Goal: Task Accomplishment & Management: Use online tool/utility

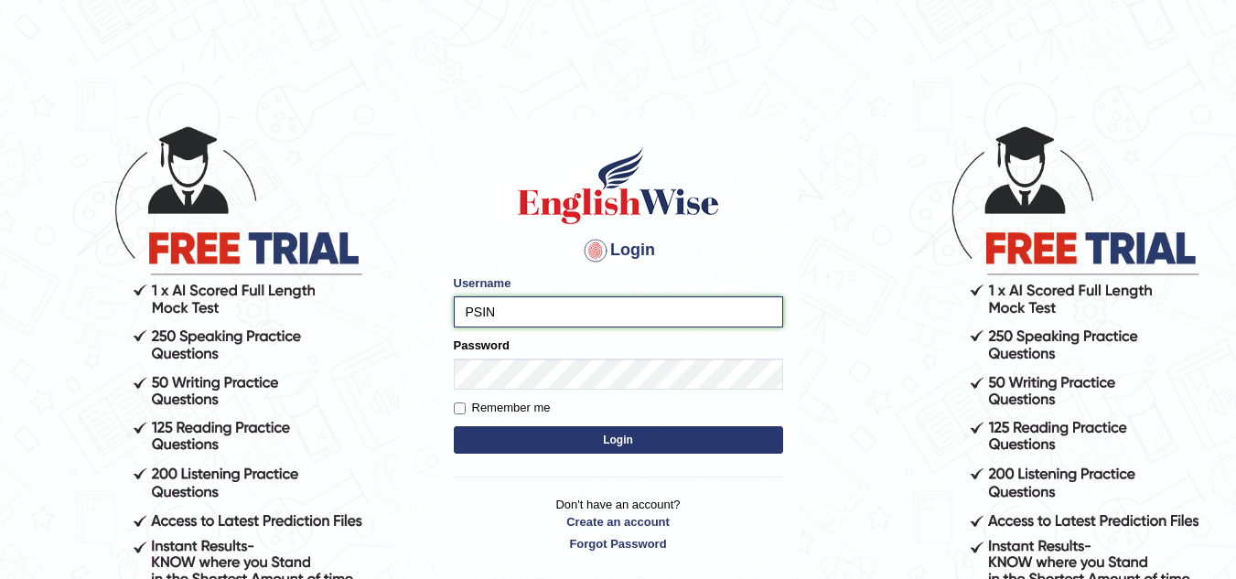
click at [509, 306] on input "PSIN" at bounding box center [618, 311] width 329 height 31
type input "PSINGH44"
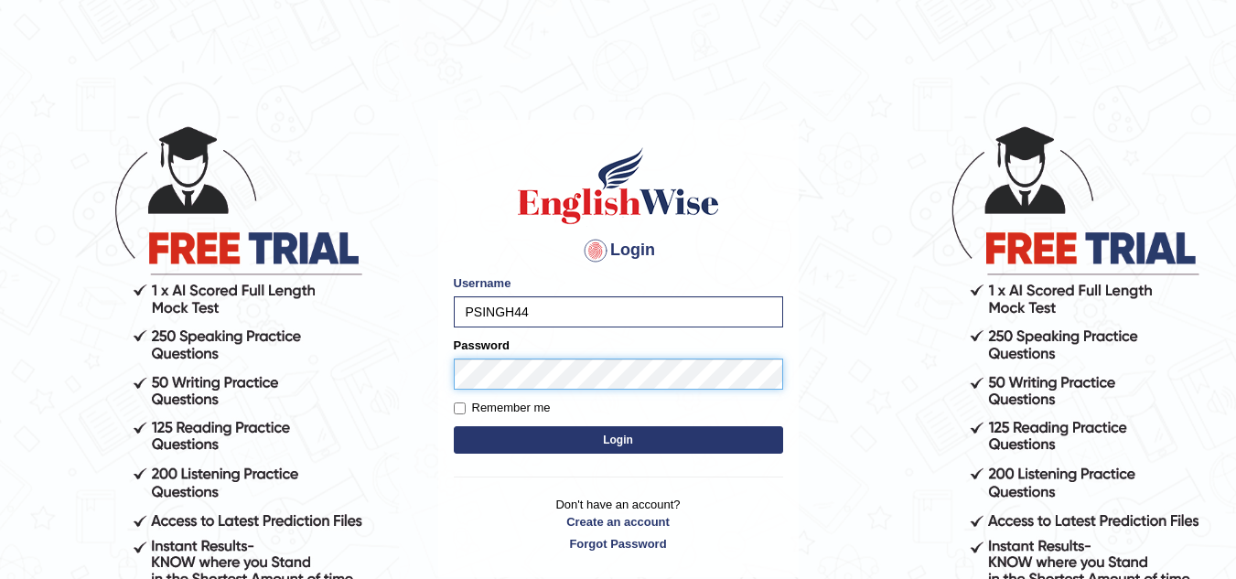
click at [454, 426] on button "Login" at bounding box center [618, 439] width 329 height 27
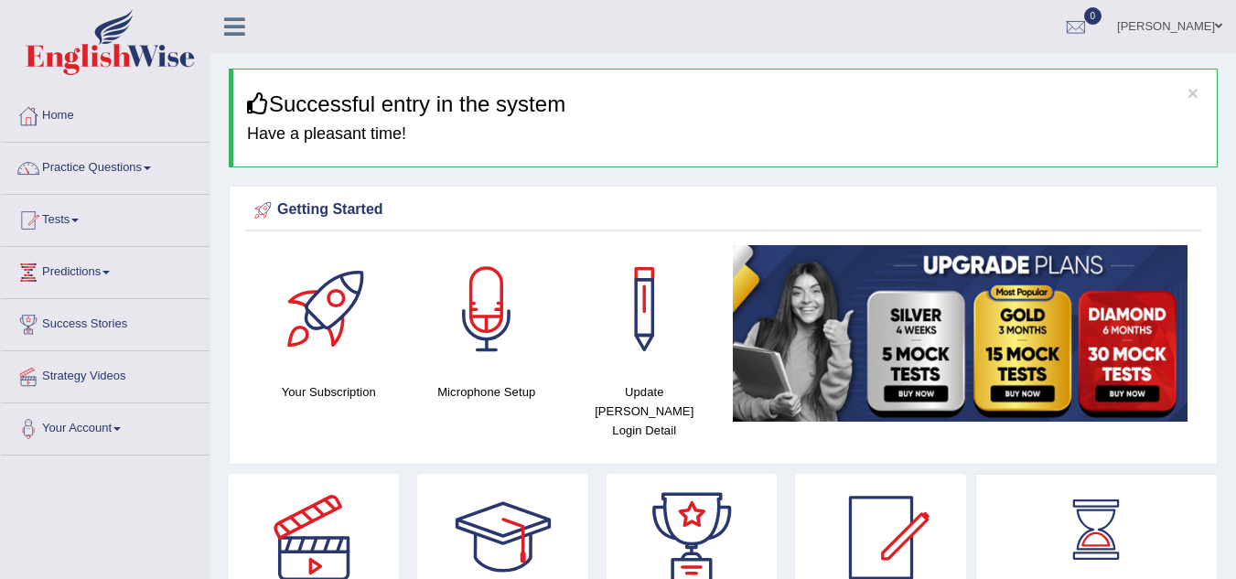
drag, startPoint x: 0, startPoint y: 0, endPoint x: 474, endPoint y: 374, distance: 603.7
click at [474, 374] on div "Microphone Setup" at bounding box center [487, 323] width 140 height 156
click at [482, 331] on div at bounding box center [487, 309] width 128 height 128
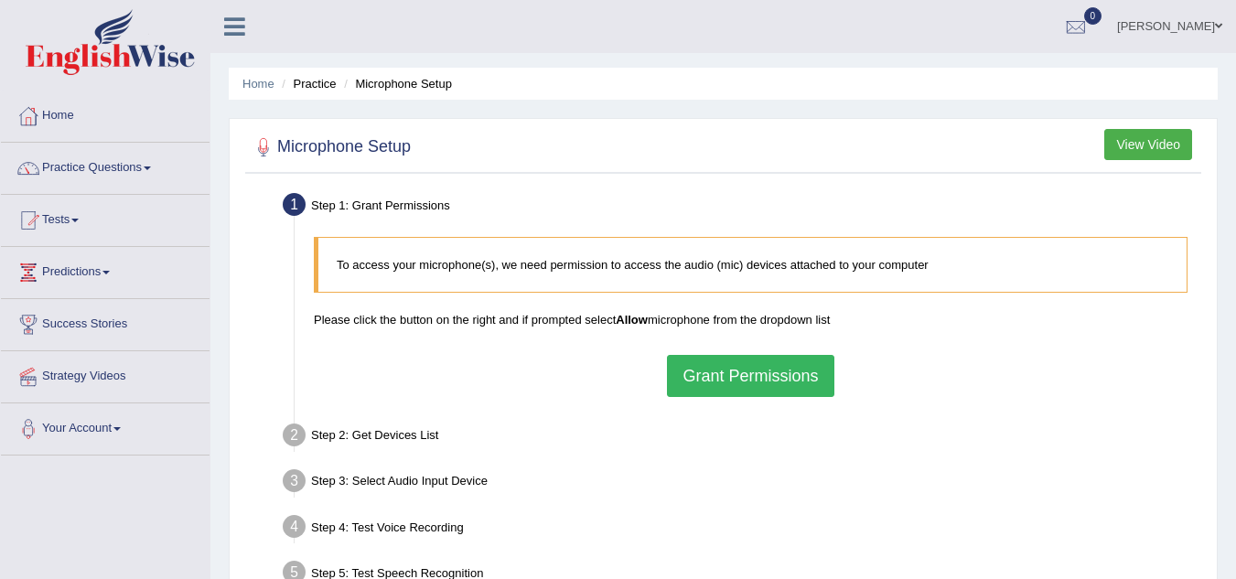
click at [728, 361] on button "Grant Permissions" at bounding box center [750, 376] width 166 height 42
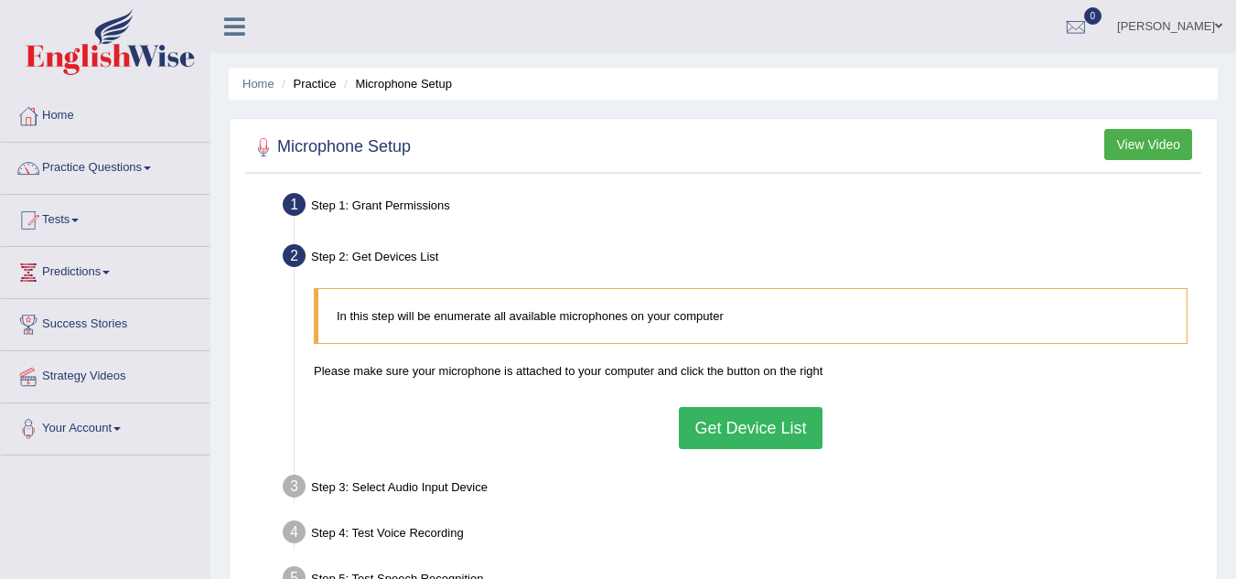
click at [764, 425] on button "Get Device List" at bounding box center [750, 428] width 143 height 42
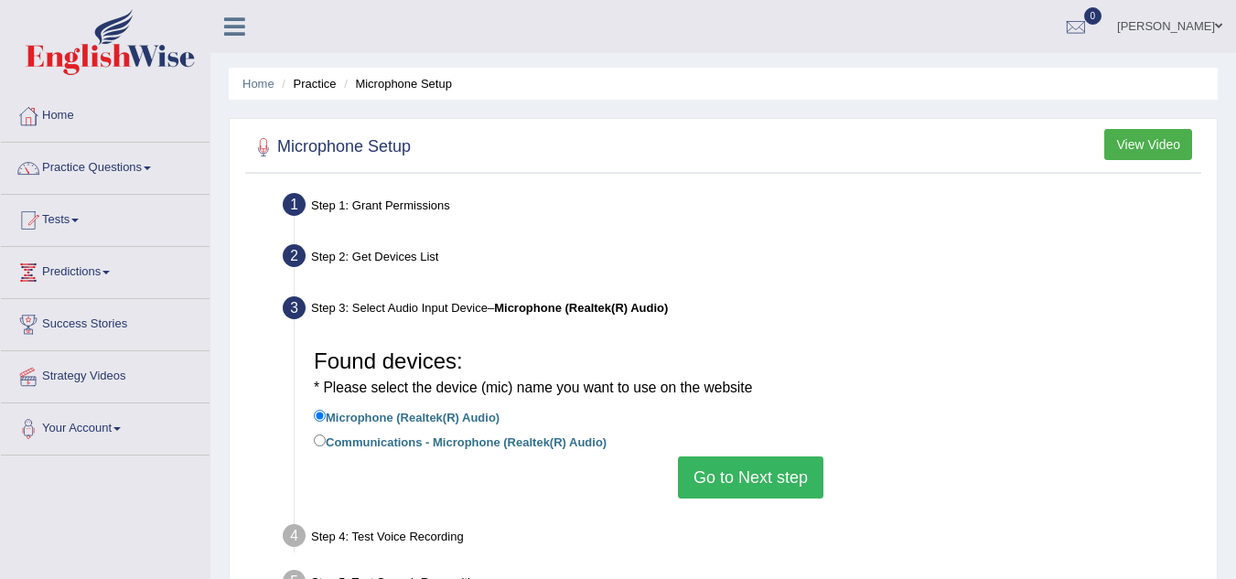
click at [735, 477] on button "Go to Next step" at bounding box center [750, 477] width 145 height 42
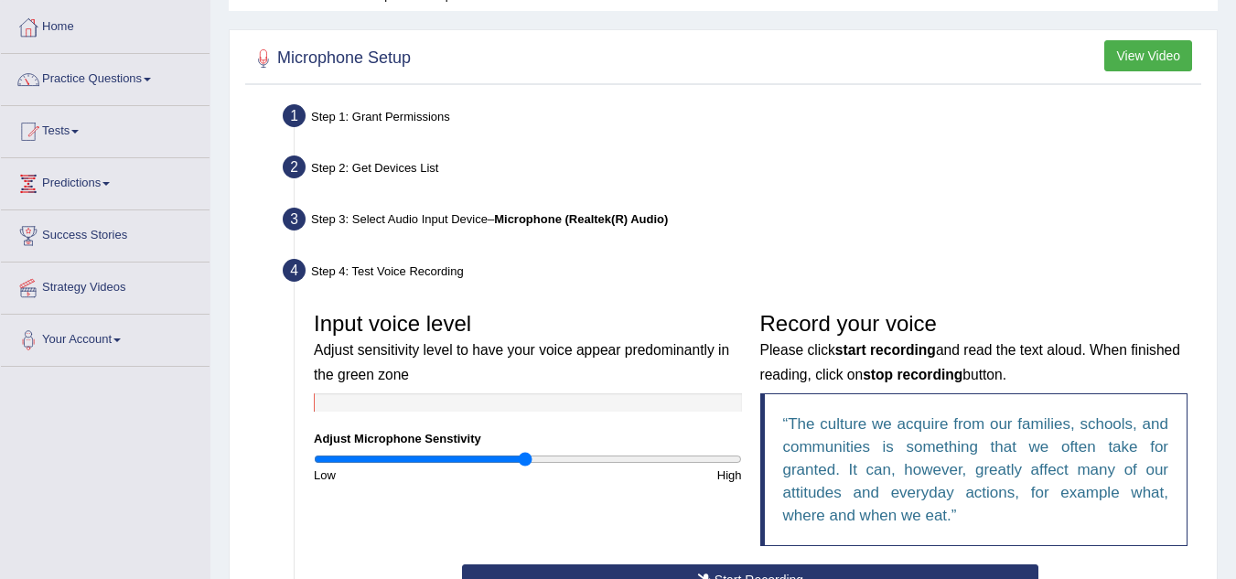
scroll to position [91, 0]
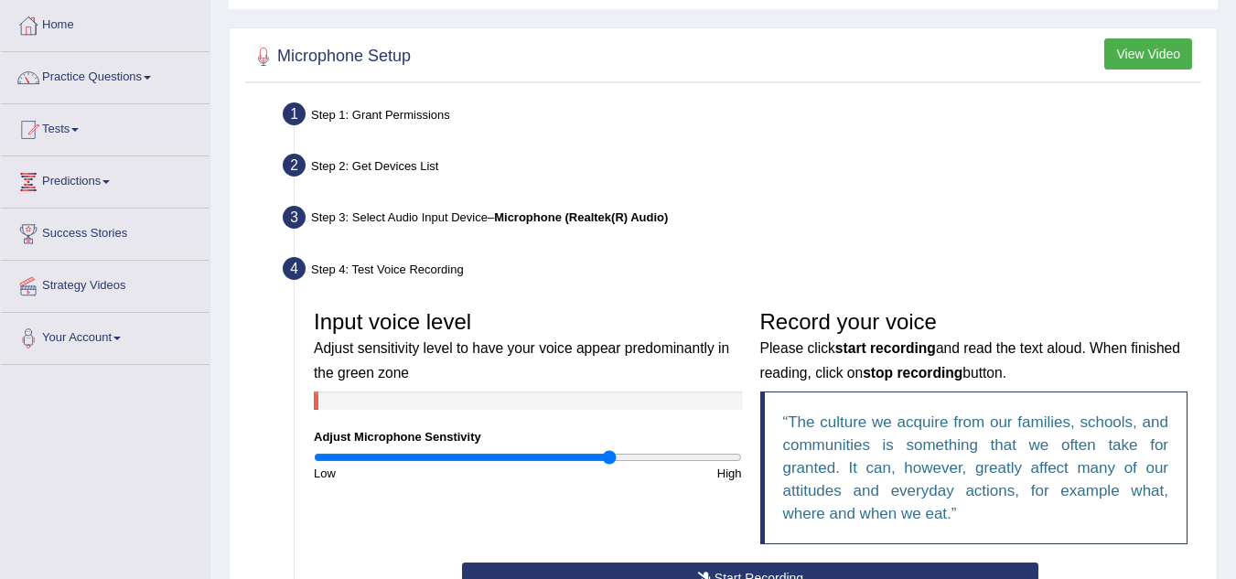
click at [609, 456] on input "range" at bounding box center [528, 457] width 428 height 15
drag, startPoint x: 609, startPoint y: 456, endPoint x: 721, endPoint y: 471, distance: 112.6
click at [721, 465] on input "range" at bounding box center [528, 457] width 428 height 15
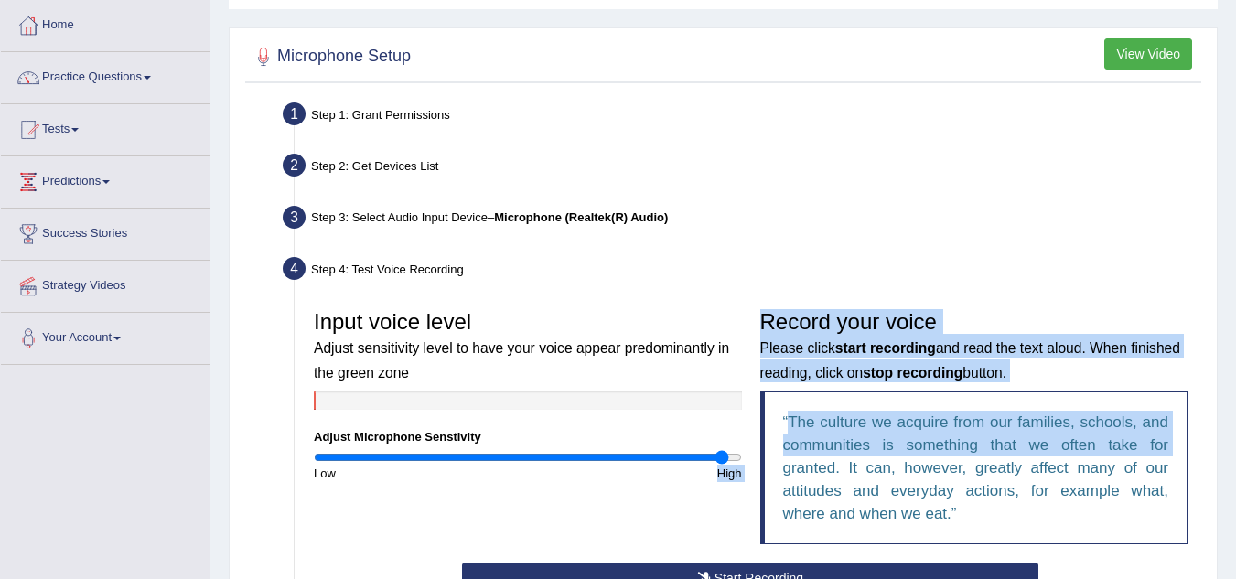
drag, startPoint x: 721, startPoint y: 471, endPoint x: 758, endPoint y: 474, distance: 37.6
click at [758, 474] on div "Input voice level Adjust sensitivity level to have your voice appear predominan…" at bounding box center [751, 432] width 892 height 262
click at [738, 461] on input "range" at bounding box center [528, 457] width 428 height 15
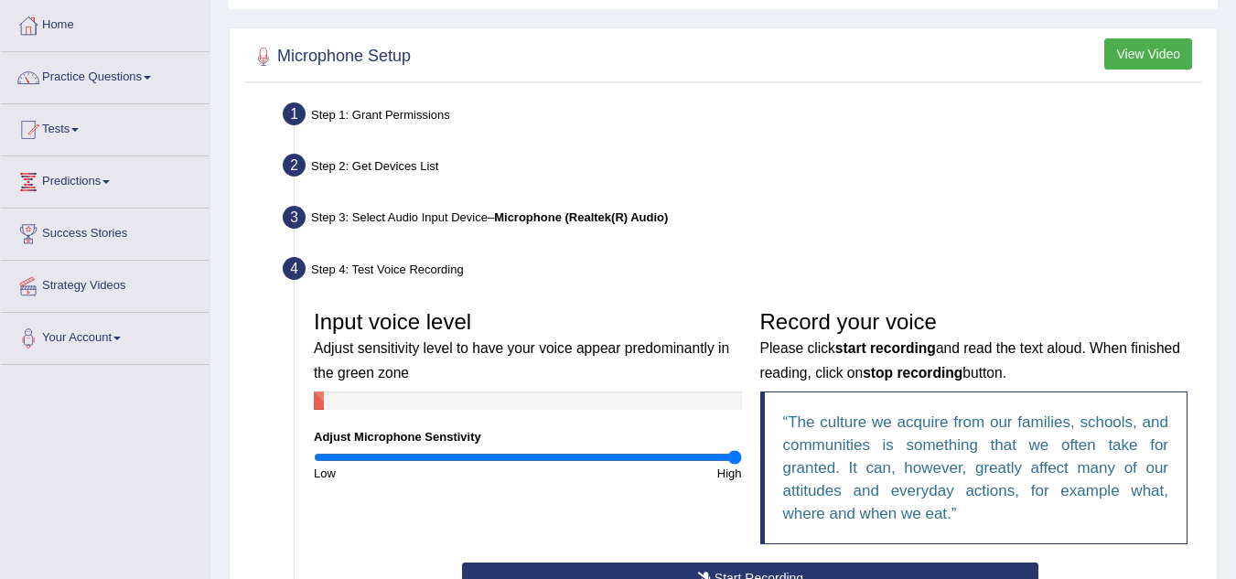
click at [883, 214] on div "Step 3: Select Audio Input Device – Microphone (Realtek(R) Audio)" at bounding box center [741, 220] width 934 height 40
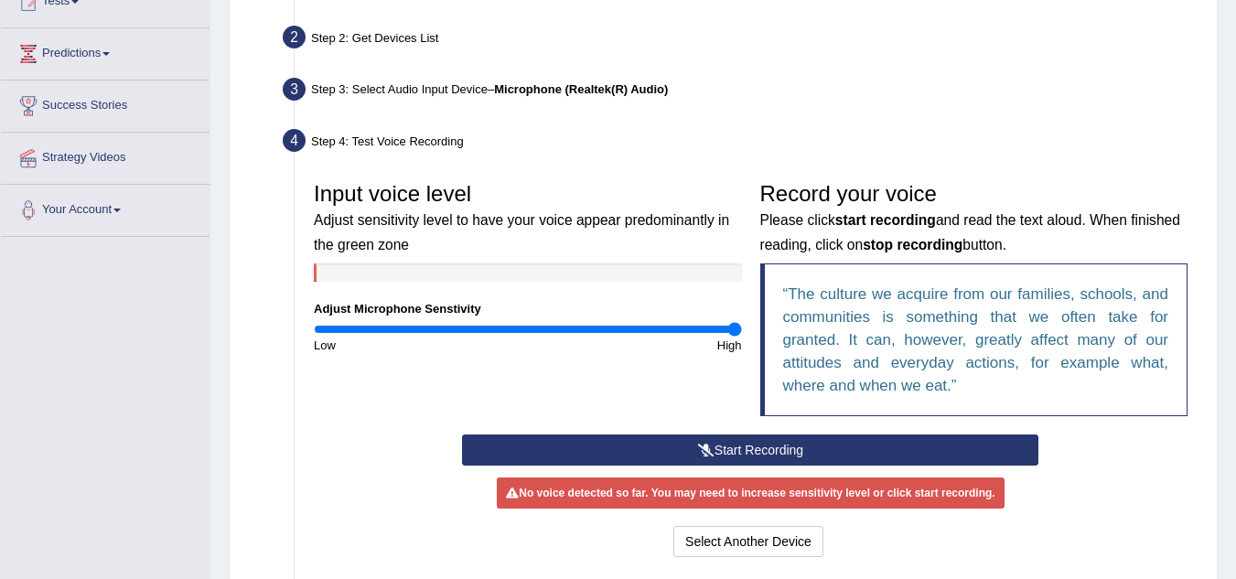
scroll to position [220, 0]
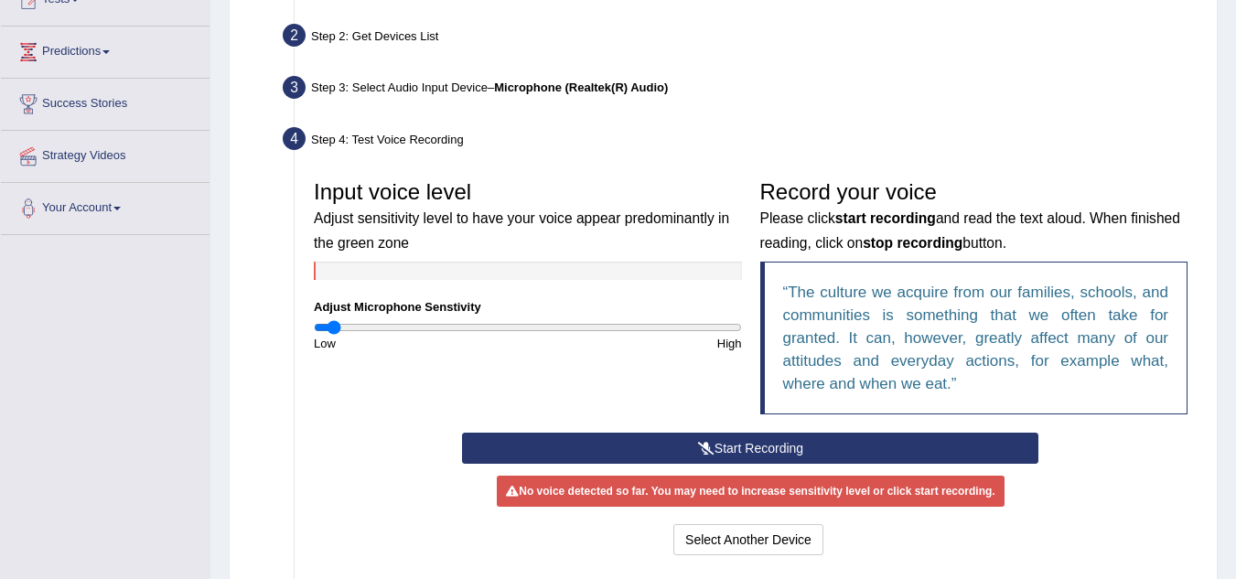
click at [335, 327] on input "range" at bounding box center [528, 327] width 428 height 15
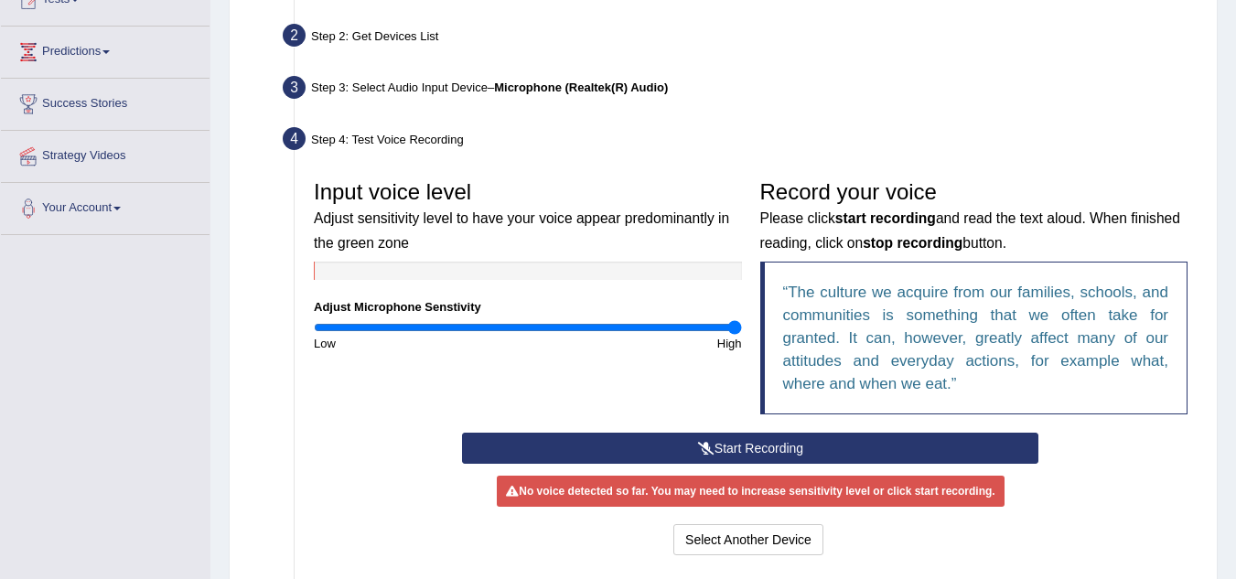
type input "2"
click at [740, 329] on input "range" at bounding box center [528, 327] width 428 height 15
click at [369, 38] on div "Step 2: Get Devices List" at bounding box center [741, 38] width 934 height 40
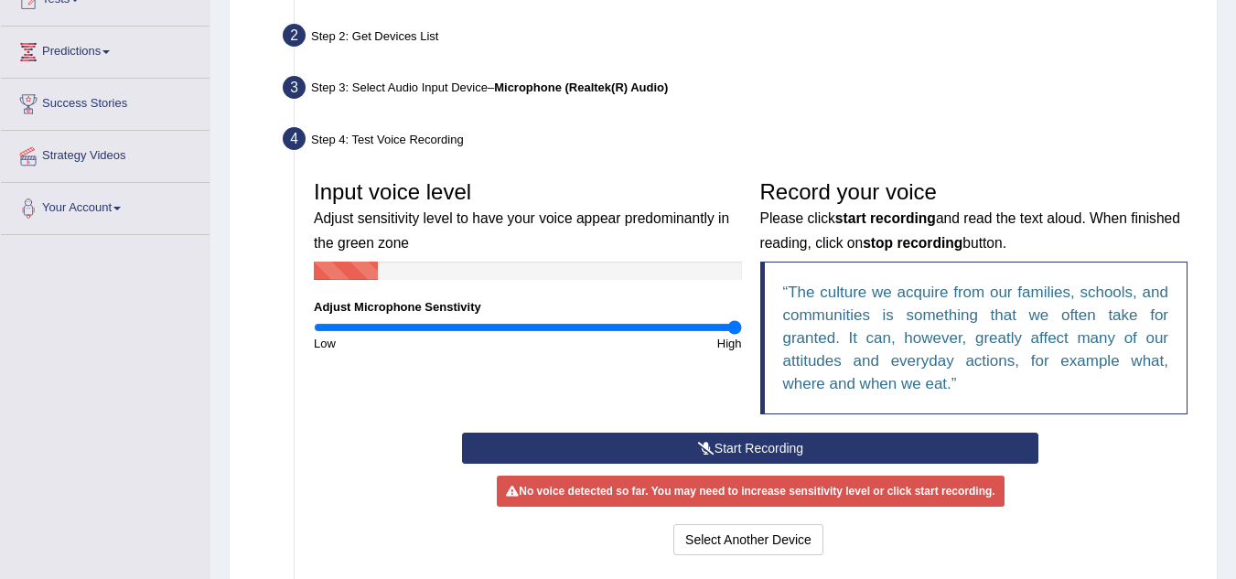
click at [301, 38] on li "Step 2: Get Devices List In this step will be enumerate all available microphon…" at bounding box center [741, 38] width 910 height 40
click at [293, 92] on li "Step 3: Select Audio Input Device – Microphone (Realtek(R) Audio) Found devices…" at bounding box center [741, 90] width 910 height 40
click at [748, 532] on button "Select Another Device" at bounding box center [748, 539] width 150 height 31
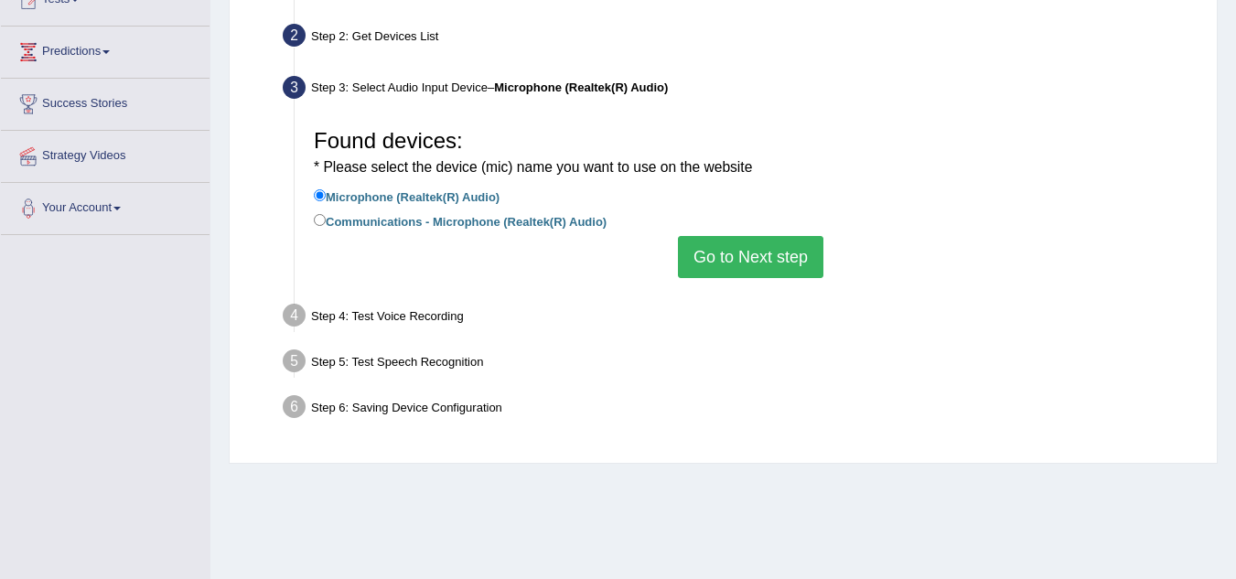
click at [506, 235] on li "Communications - Microphone (Realtek(R) Audio)" at bounding box center [751, 222] width 874 height 25
click at [479, 220] on label "Communications - Microphone (Realtek(R) Audio)" at bounding box center [460, 220] width 293 height 20
click at [326, 220] on input "Communications - Microphone (Realtek(R) Audio)" at bounding box center [320, 220] width 12 height 12
radio input "true"
click at [728, 266] on button "Go to Next step" at bounding box center [750, 257] width 145 height 42
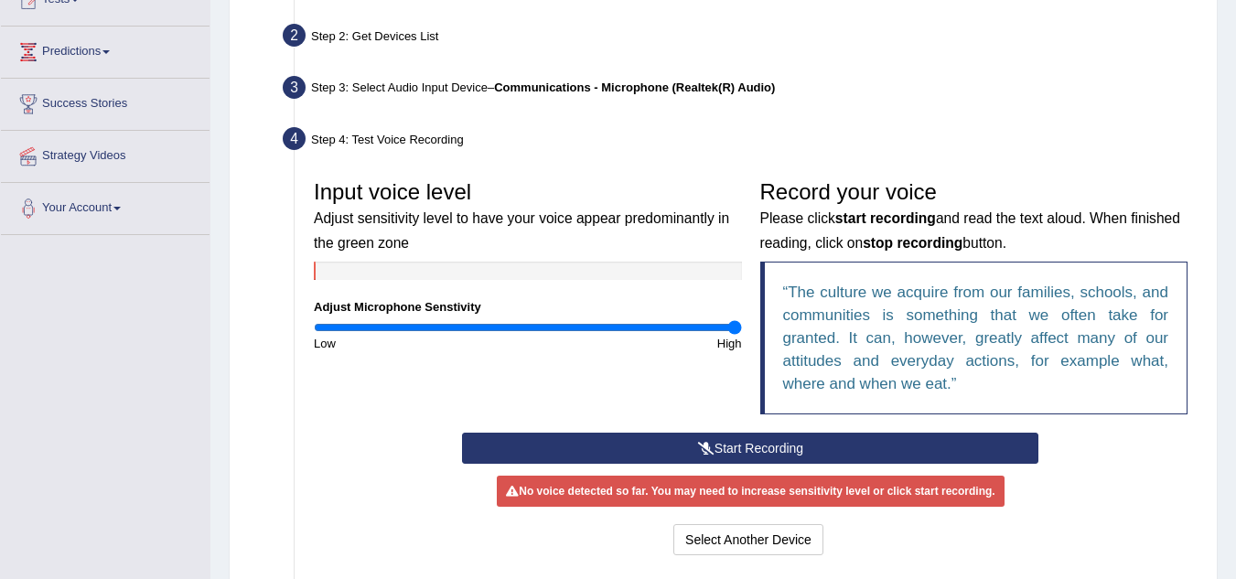
click at [744, 321] on div "Input voice level Adjust sensitivity level to have your voice appear predominan…" at bounding box center [528, 261] width 446 height 181
click at [727, 458] on button "Start Recording" at bounding box center [750, 448] width 576 height 31
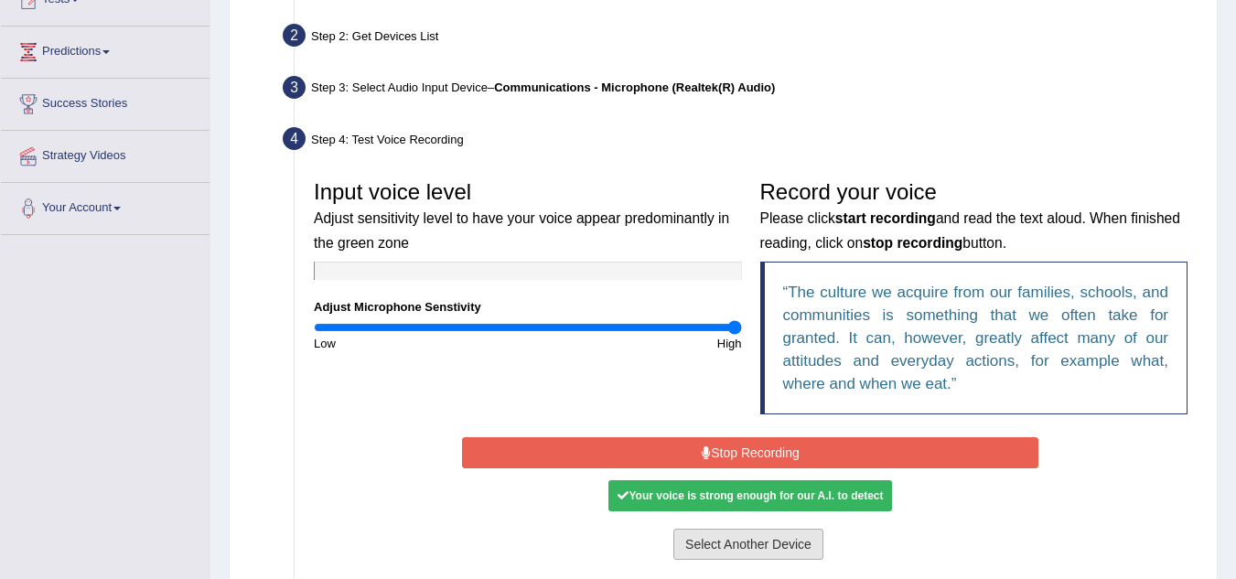
click at [693, 548] on button "Select Another Device" at bounding box center [748, 544] width 150 height 31
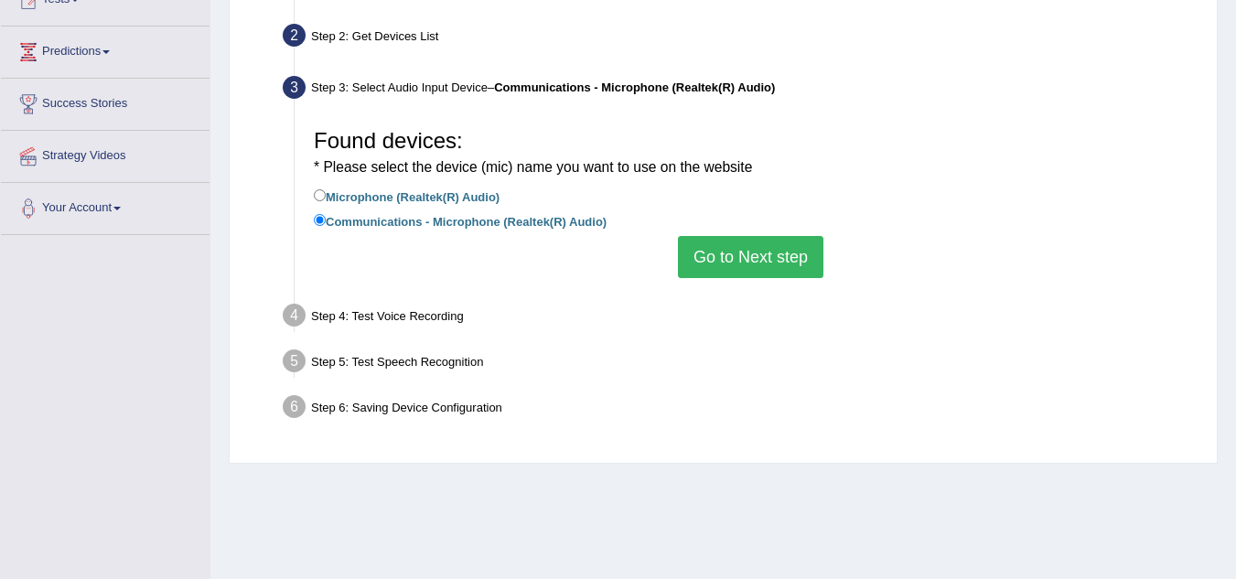
click at [450, 191] on label "Microphone (Realtek(R) Audio)" at bounding box center [407, 196] width 186 height 20
click at [326, 191] on input "Microphone (Realtek(R) Audio)" at bounding box center [320, 195] width 12 height 12
radio input "true"
click at [781, 269] on button "Go to Next step" at bounding box center [750, 257] width 145 height 42
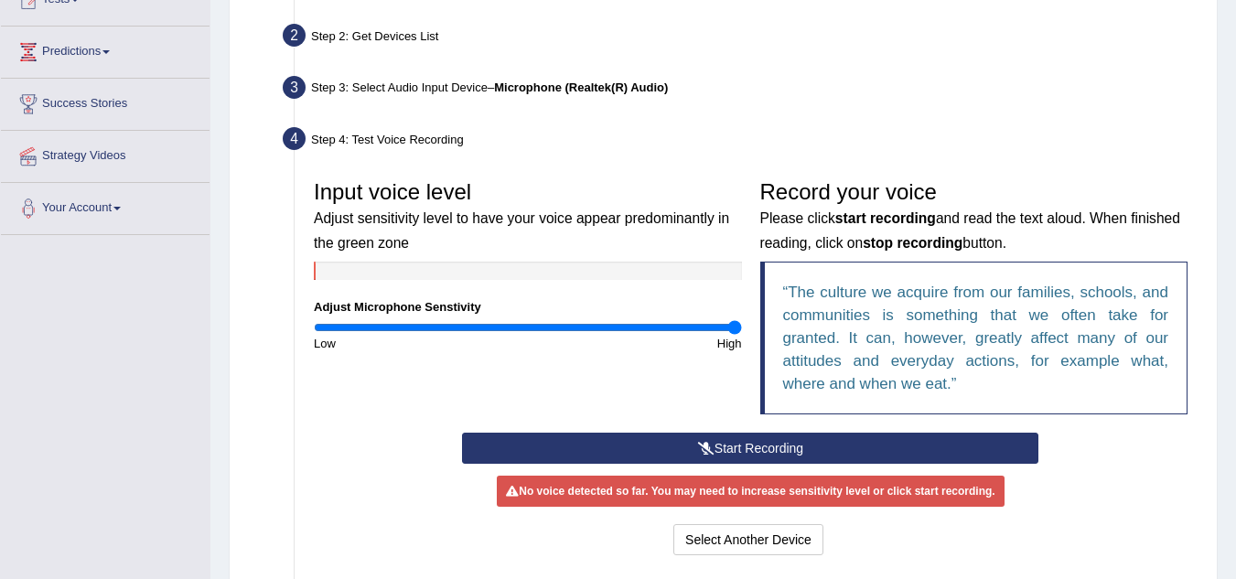
click at [715, 441] on button "Start Recording" at bounding box center [750, 448] width 576 height 31
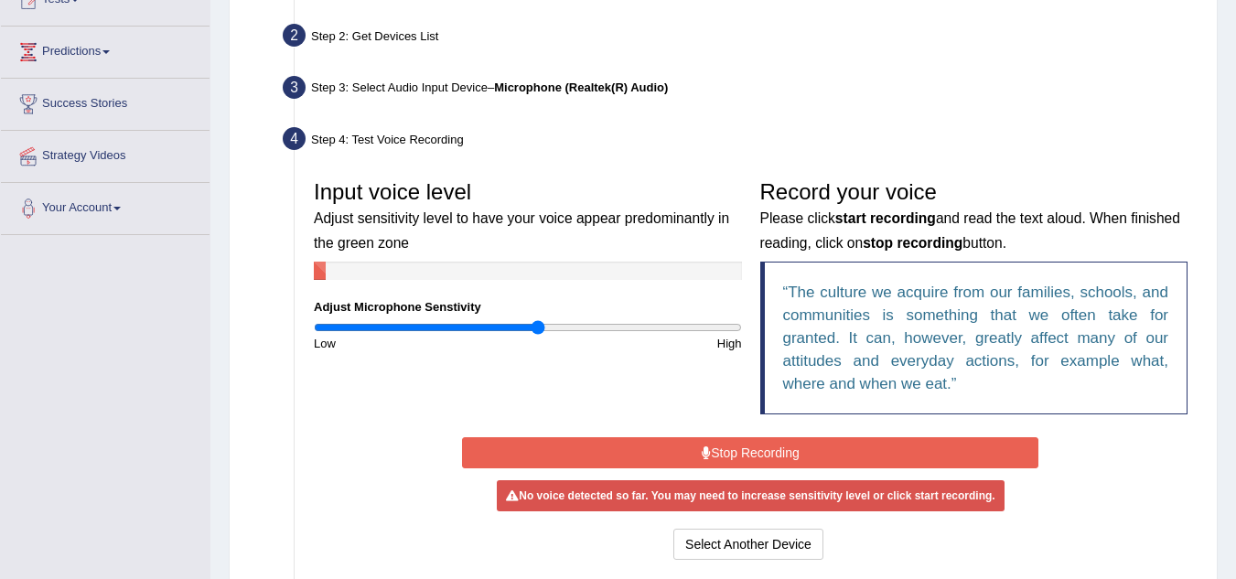
type input "1.06"
click at [538, 321] on input "range" at bounding box center [528, 327] width 428 height 15
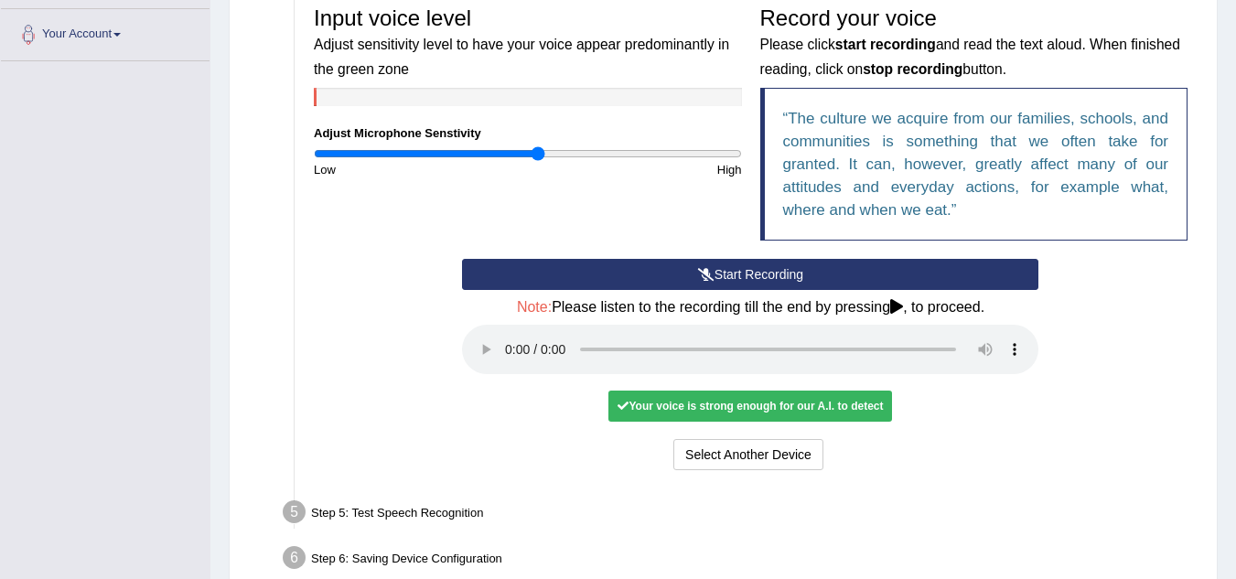
scroll to position [403, 0]
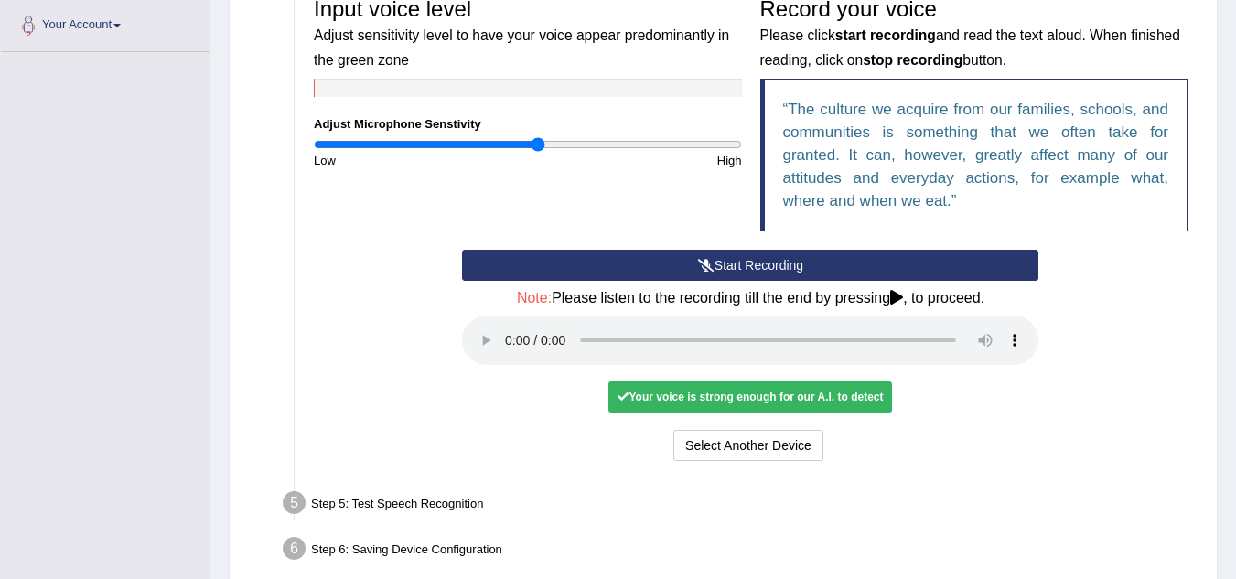
click at [863, 404] on div "Your voice is strong enough for our A.I. to detect" at bounding box center [750, 396] width 284 height 31
click at [756, 261] on button "Start Recording" at bounding box center [750, 265] width 576 height 31
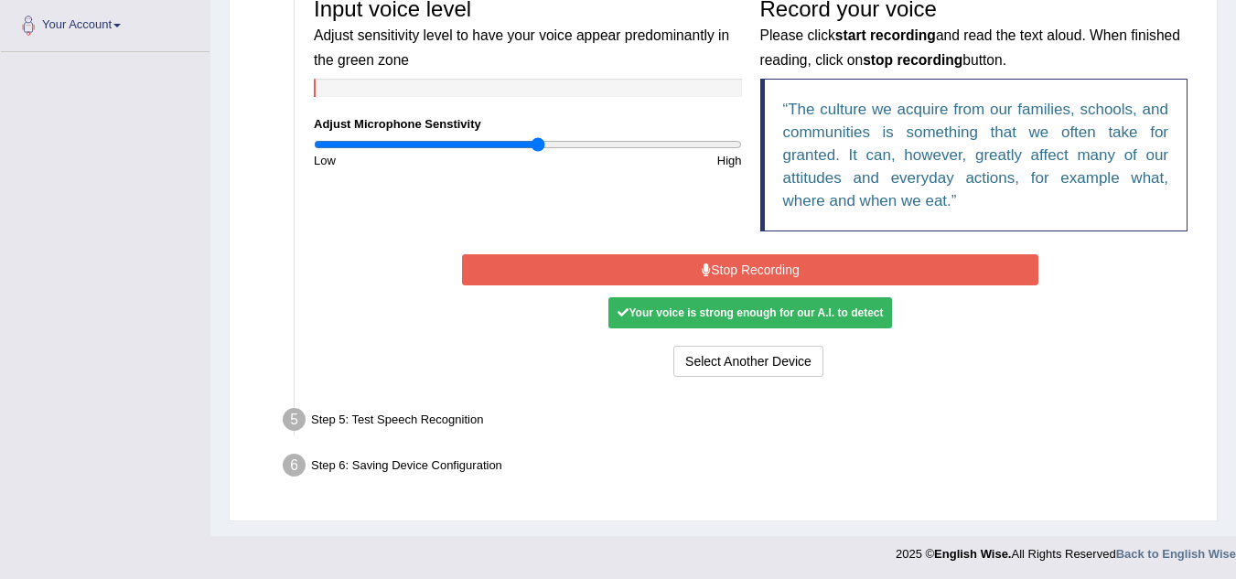
click at [756, 261] on button "Stop Recording" at bounding box center [750, 269] width 576 height 31
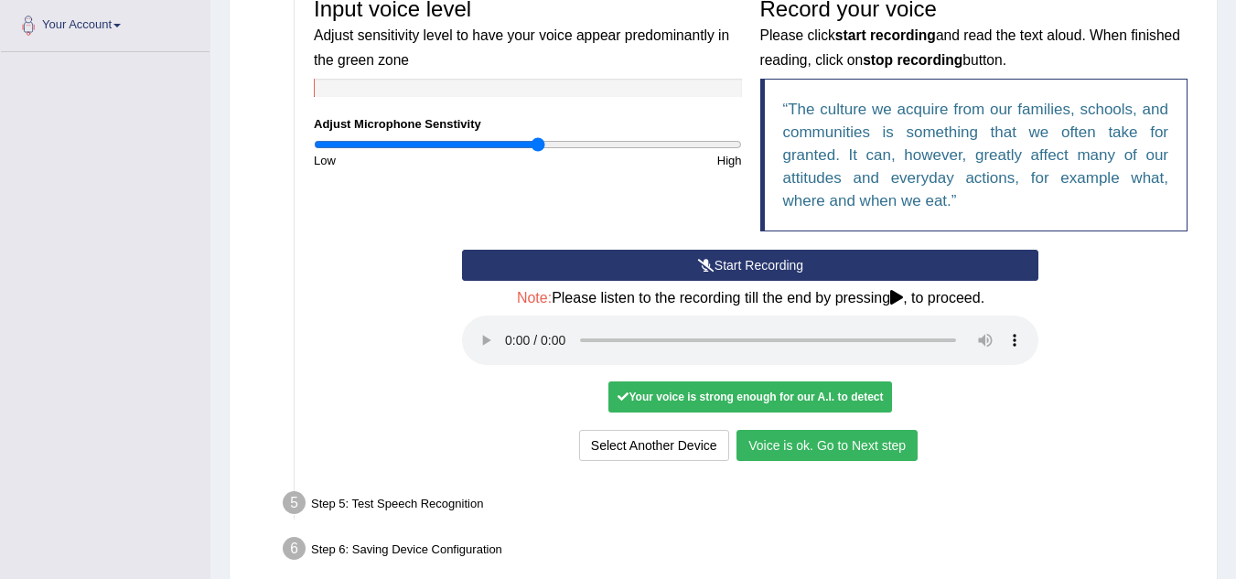
click at [810, 447] on button "Voice is ok. Go to Next step" at bounding box center [826, 445] width 181 height 31
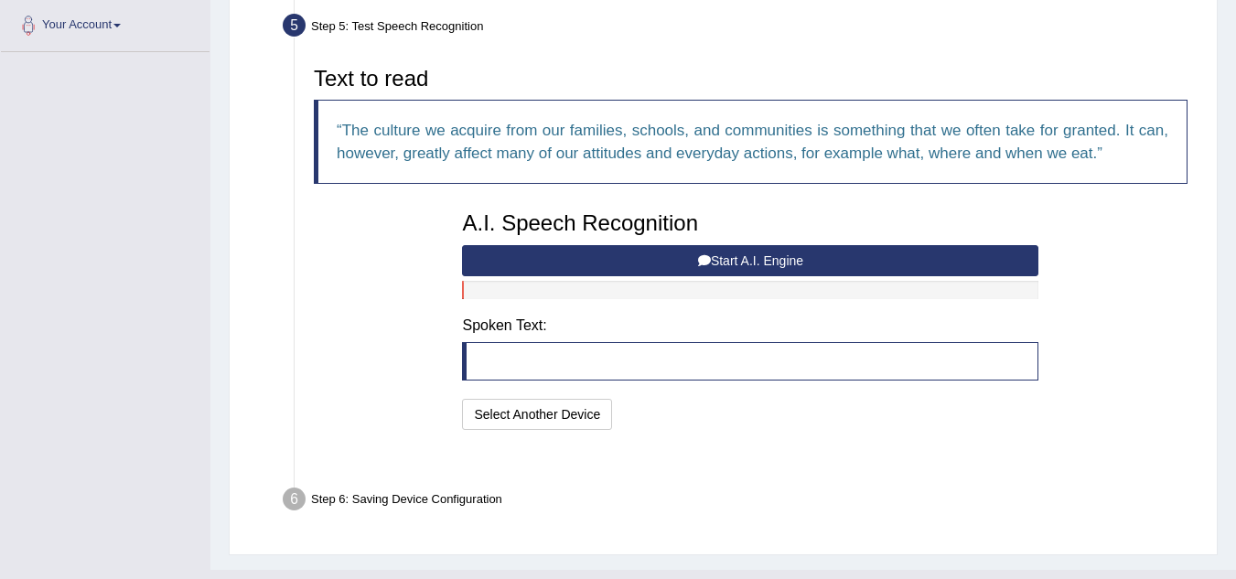
scroll to position [395, 0]
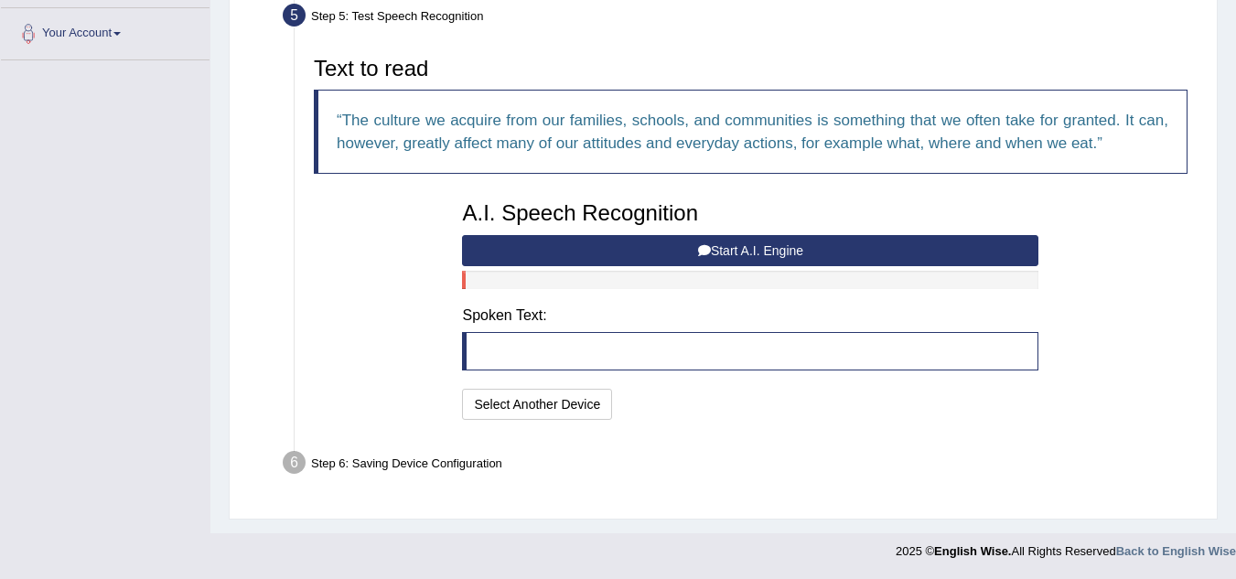
click at [748, 257] on button "Start A.I. Engine" at bounding box center [750, 250] width 576 height 31
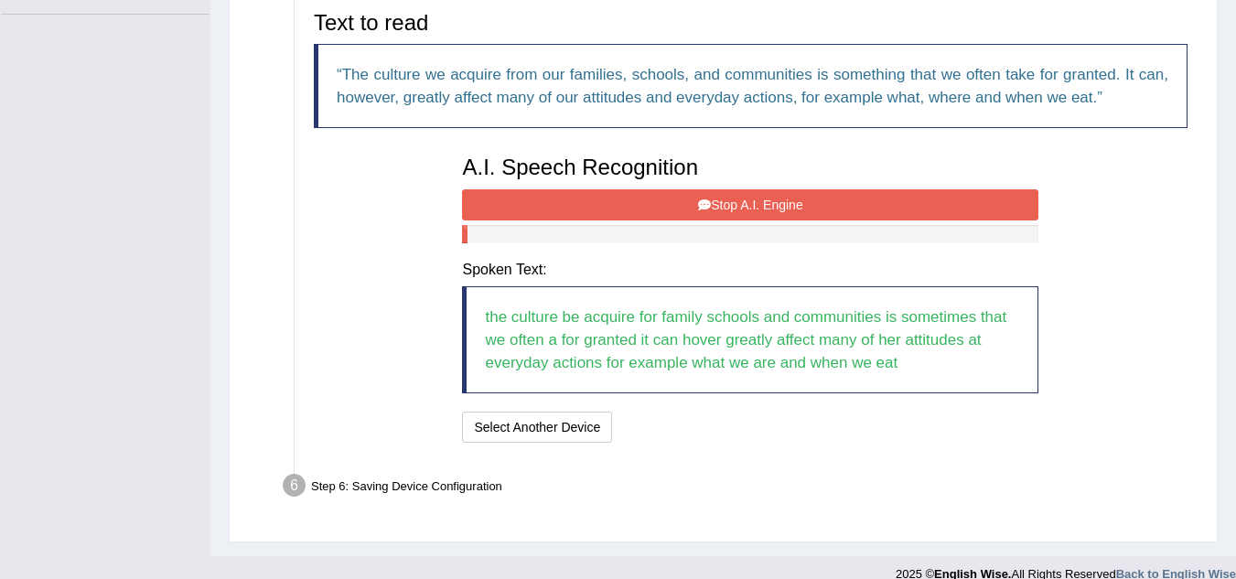
scroll to position [464, 0]
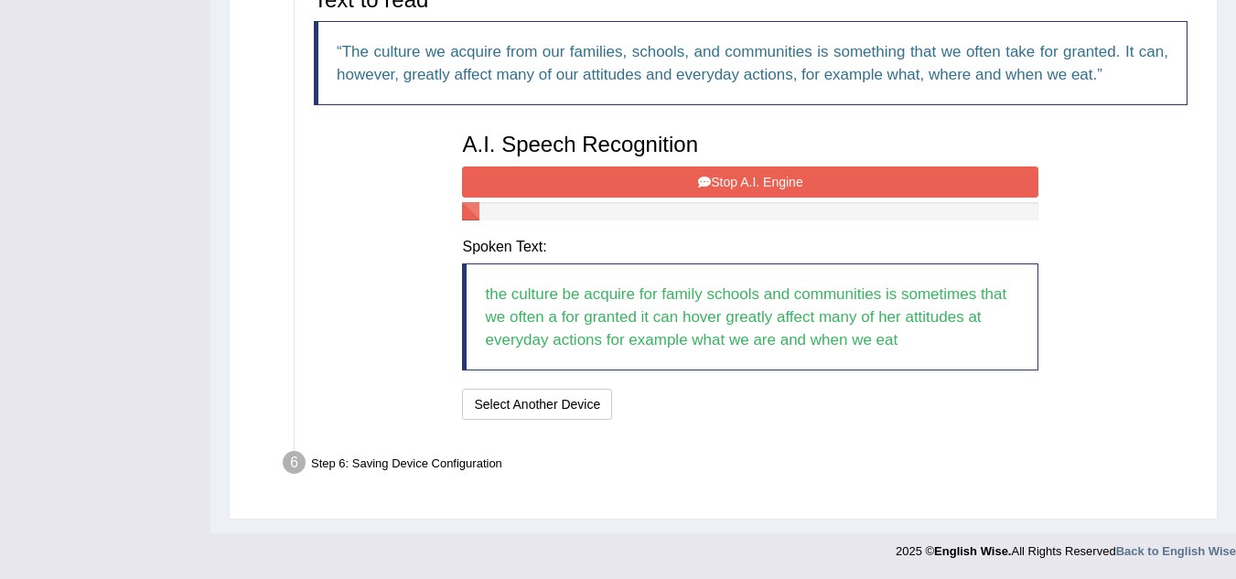
click at [771, 179] on button "Stop A.I. Engine" at bounding box center [750, 181] width 576 height 31
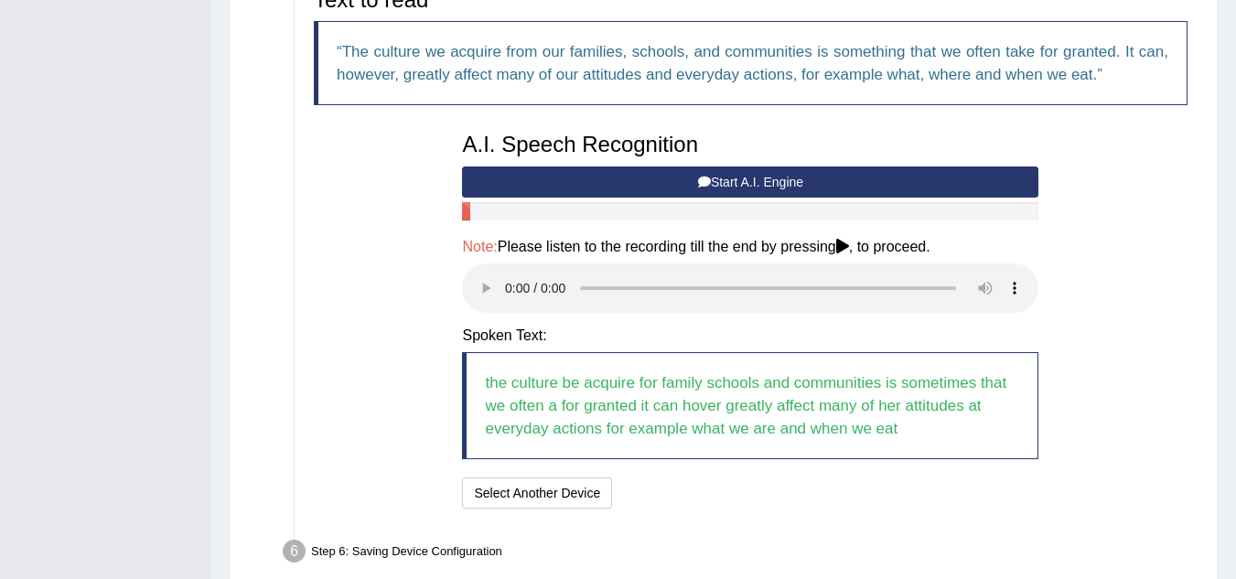
click at [844, 254] on h4 "Note: Please listen to the recording till the end by pressing , to proceed." at bounding box center [750, 247] width 576 height 16
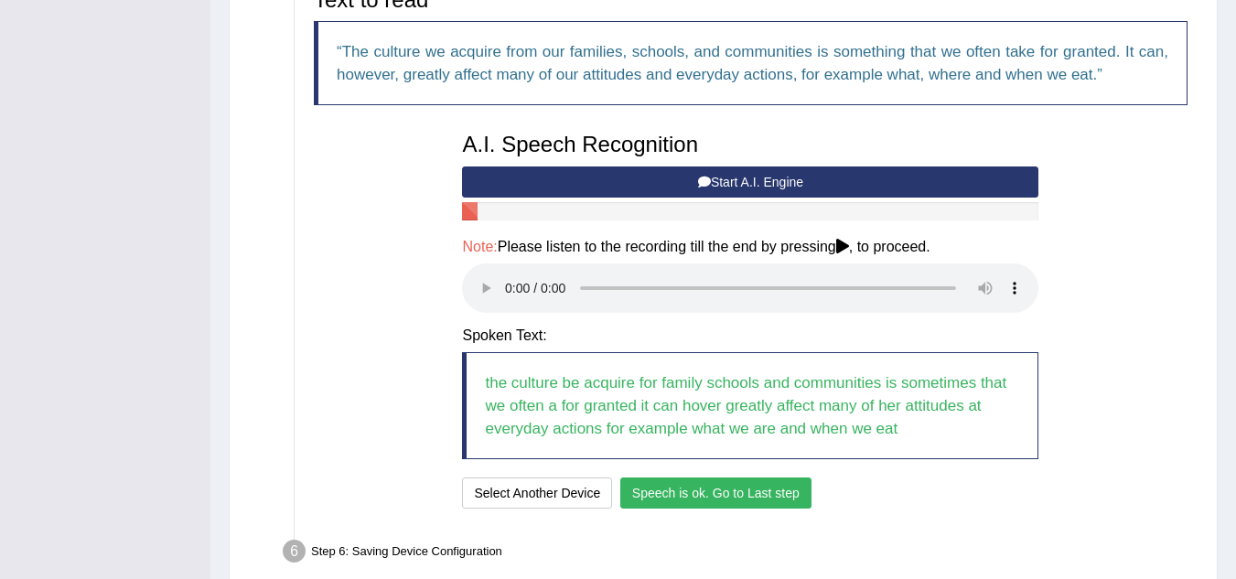
click at [723, 491] on button "Speech is ok. Go to Last step" at bounding box center [715, 493] width 191 height 31
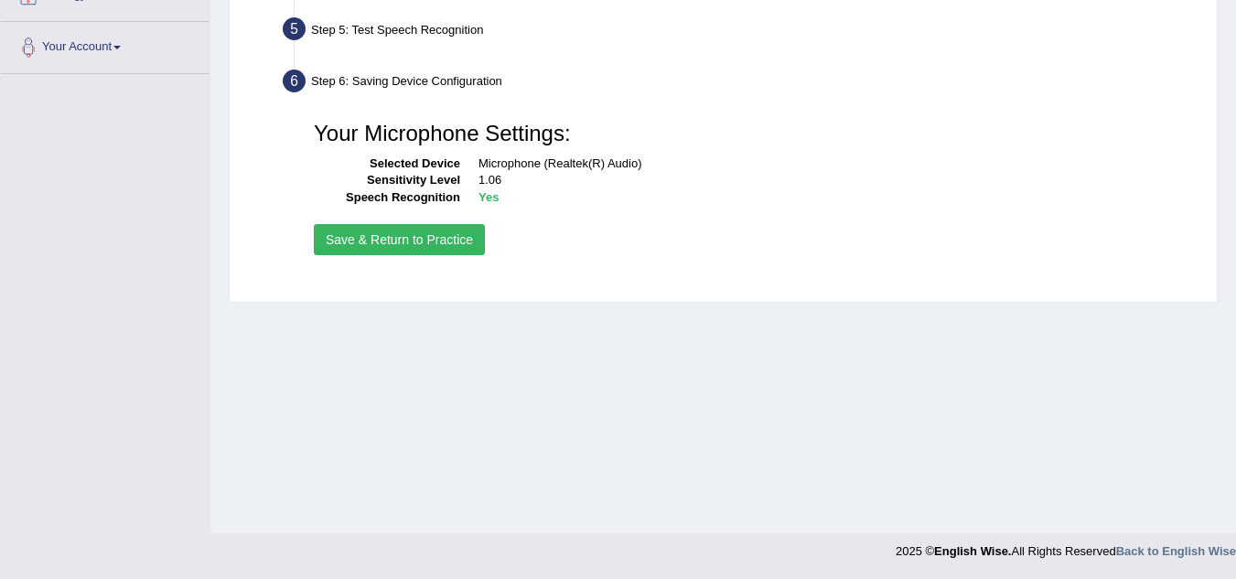
click at [431, 235] on button "Save & Return to Practice" at bounding box center [399, 239] width 171 height 31
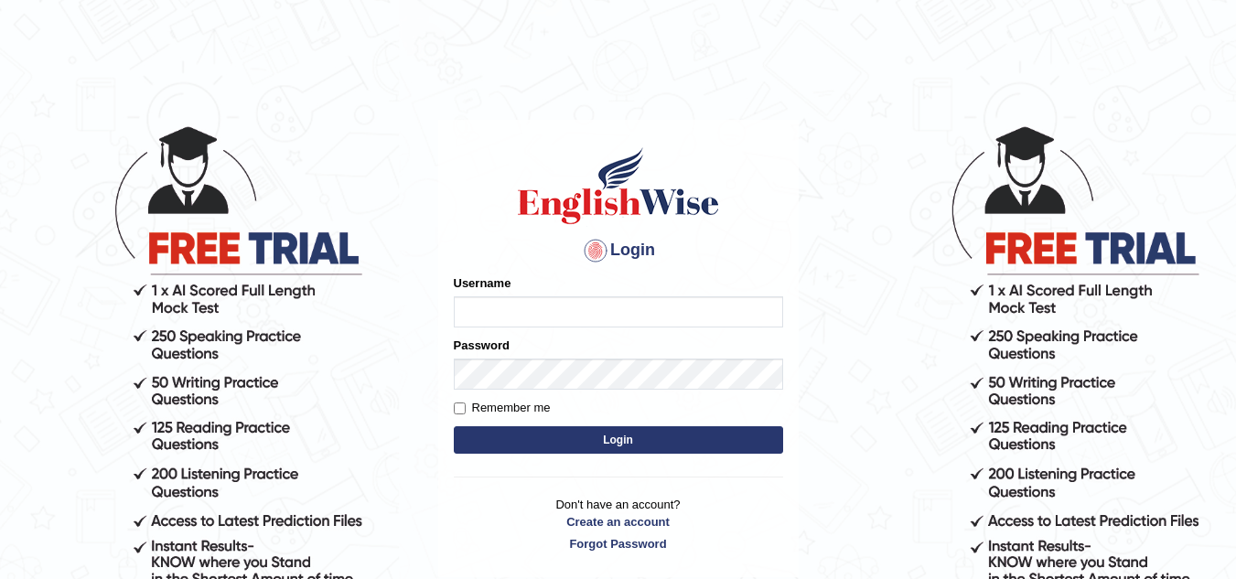
type input "PSINGH44"
click at [455, 402] on input "Remember me" at bounding box center [460, 408] width 12 height 12
checkbox input "true"
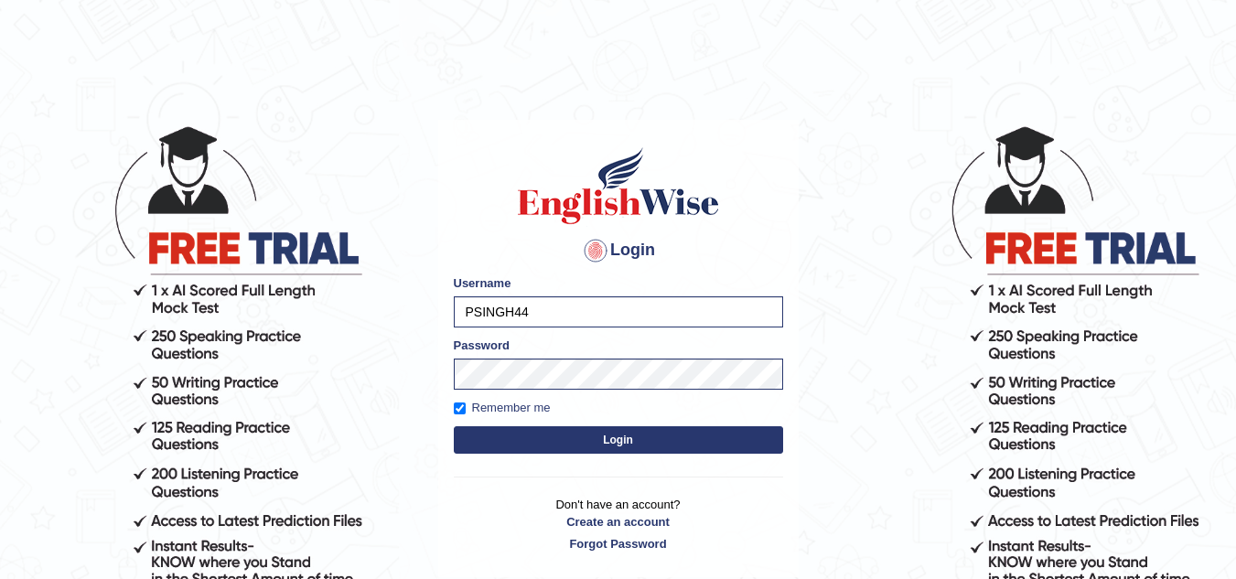
click at [521, 439] on button "Login" at bounding box center [618, 439] width 329 height 27
